Goal: Find contact information: Find contact information

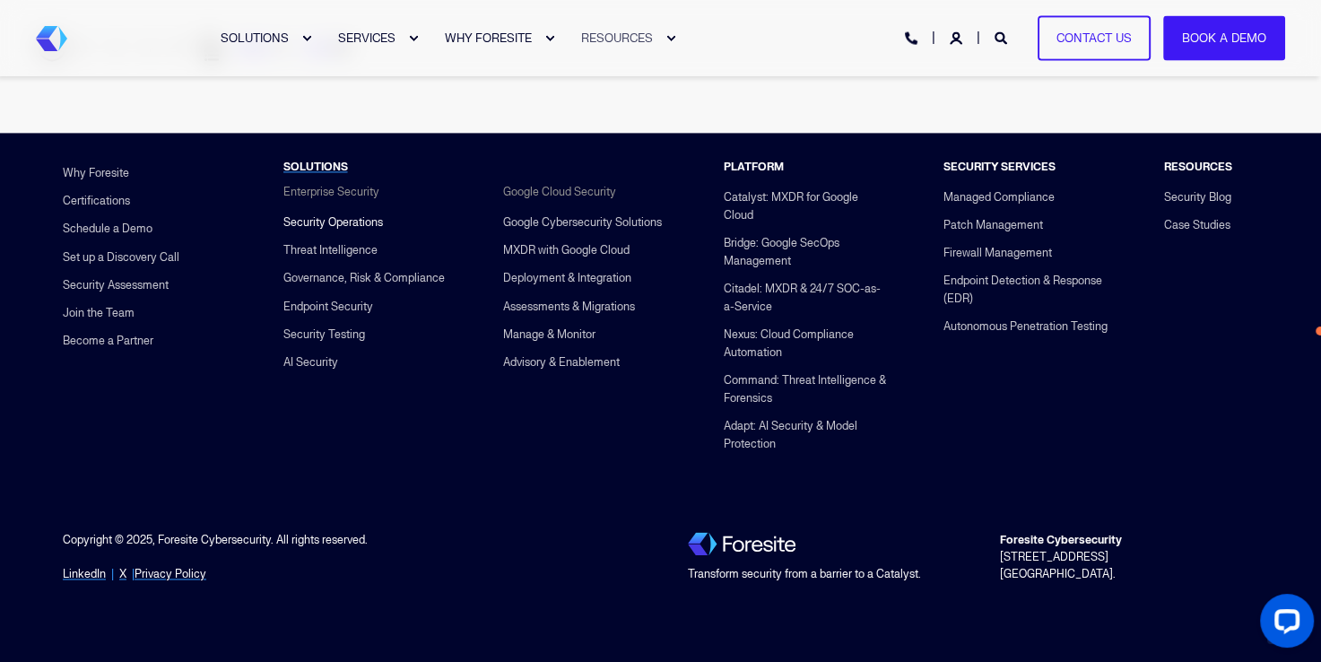
click at [364, 209] on link "Security Operations" at bounding box center [333, 223] width 100 height 28
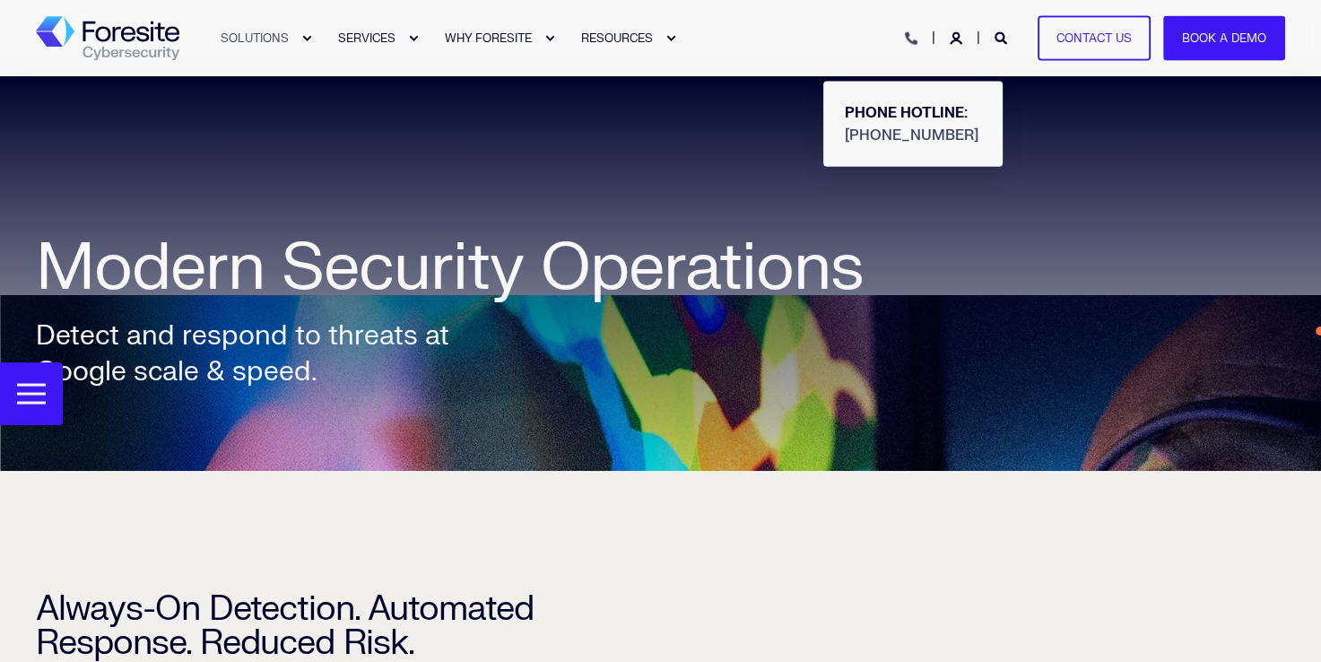
click at [905, 39] on icon "Open Contact" at bounding box center [911, 38] width 13 height 13
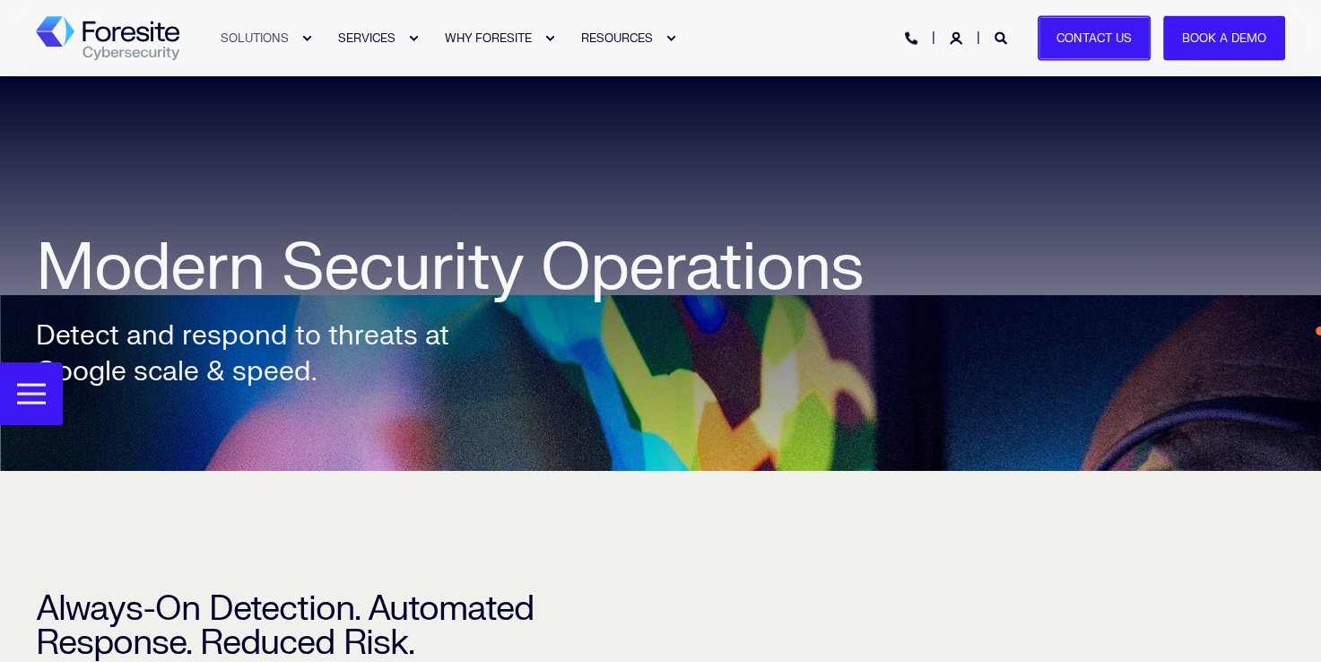
click at [1105, 41] on link "Contact Us" at bounding box center [1094, 38] width 113 height 46
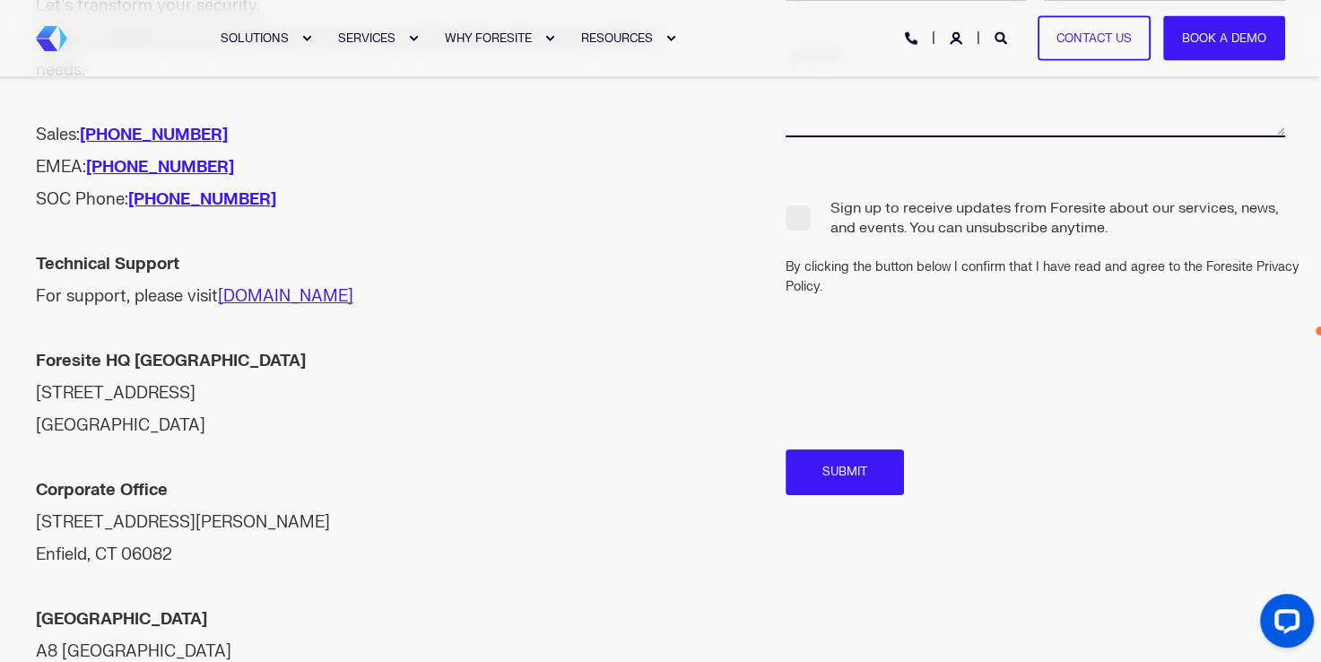
scroll to position [296, 0]
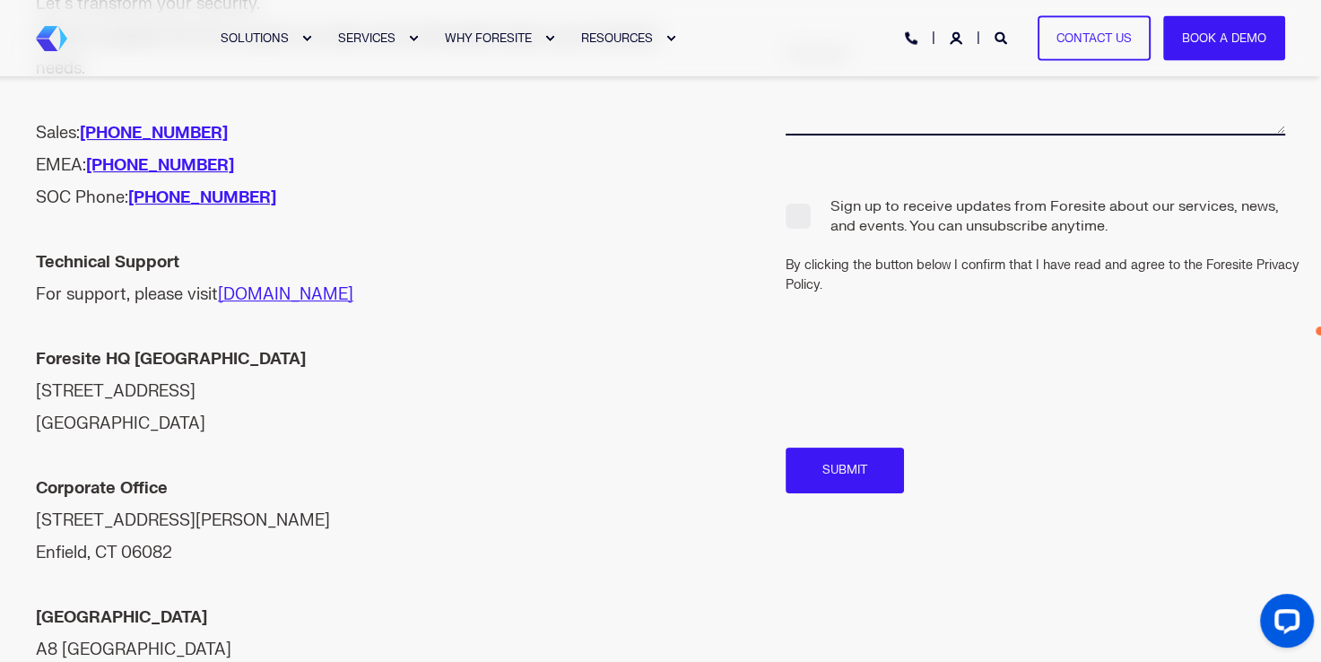
click at [1135, 422] on form "Sign up to receive updates from Foresite about our services, news, and events. …" at bounding box center [1036, 198] width 500 height 602
